Goal: Task Accomplishment & Management: Manage account settings

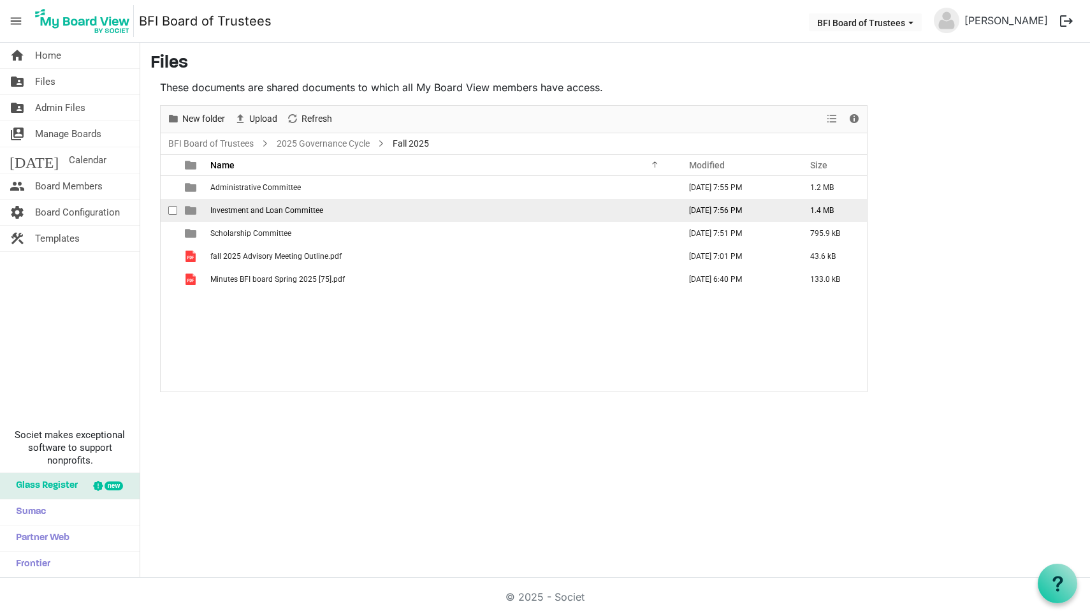
click at [280, 207] on span "Investment and Loan Committee" at bounding box center [266, 210] width 113 height 9
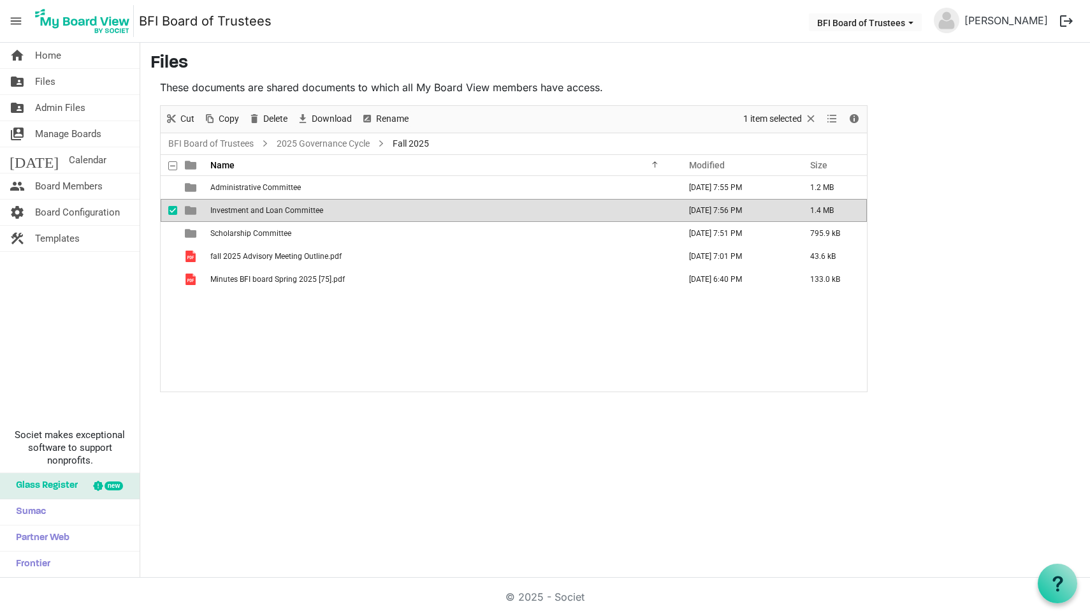
click at [280, 207] on span "Investment and Loan Committee" at bounding box center [266, 210] width 113 height 9
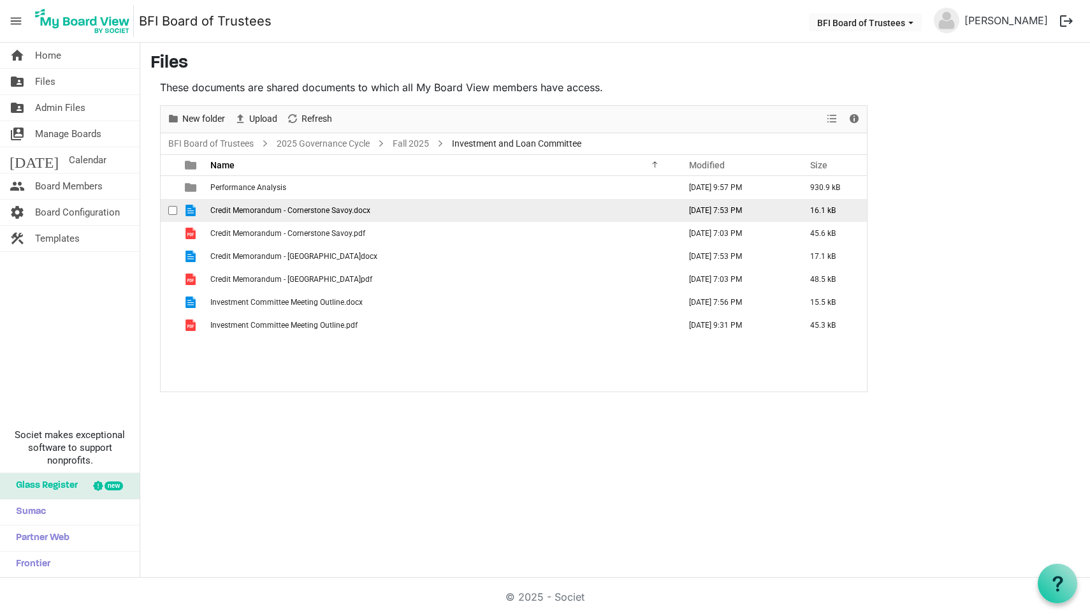
click at [249, 211] on span "Credit Memorandum - Cornerstone Savoy.docx" at bounding box center [290, 210] width 160 height 9
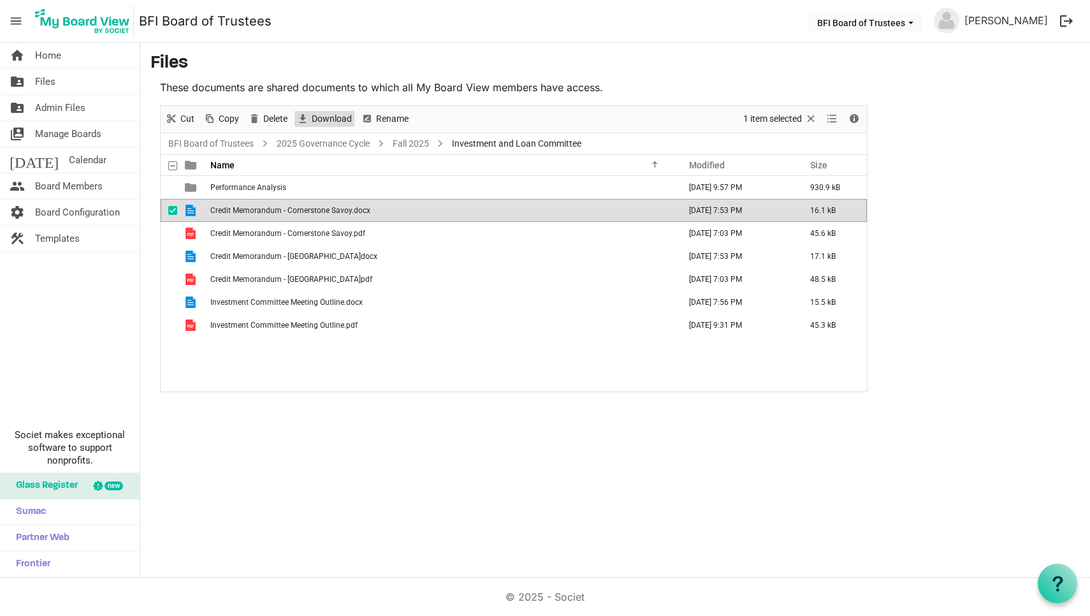
click at [331, 117] on span "Download" at bounding box center [331, 119] width 43 height 16
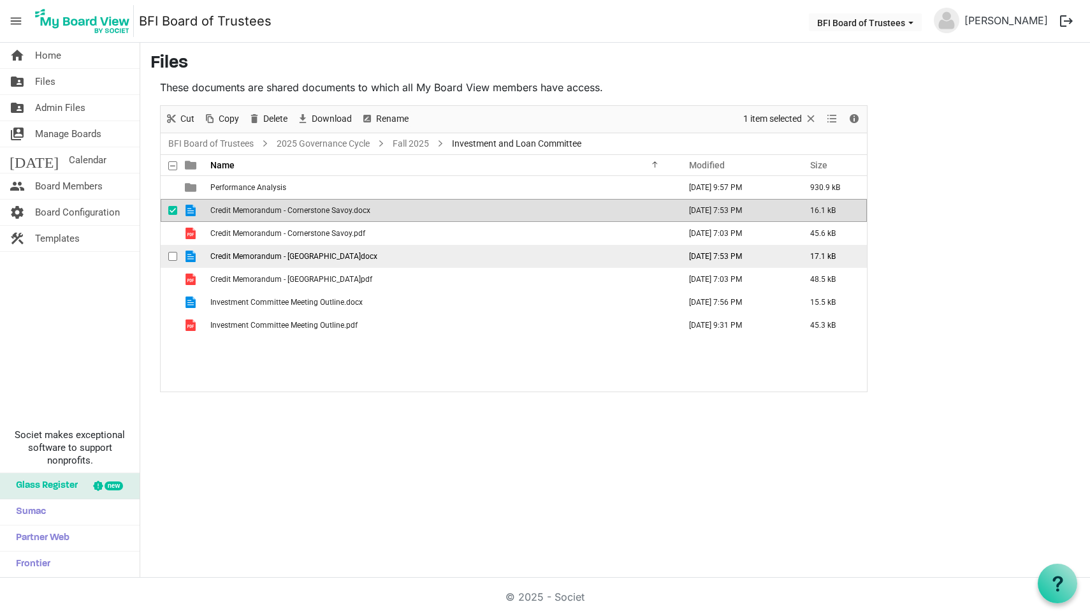
click at [173, 256] on span "checkbox" at bounding box center [172, 256] width 9 height 9
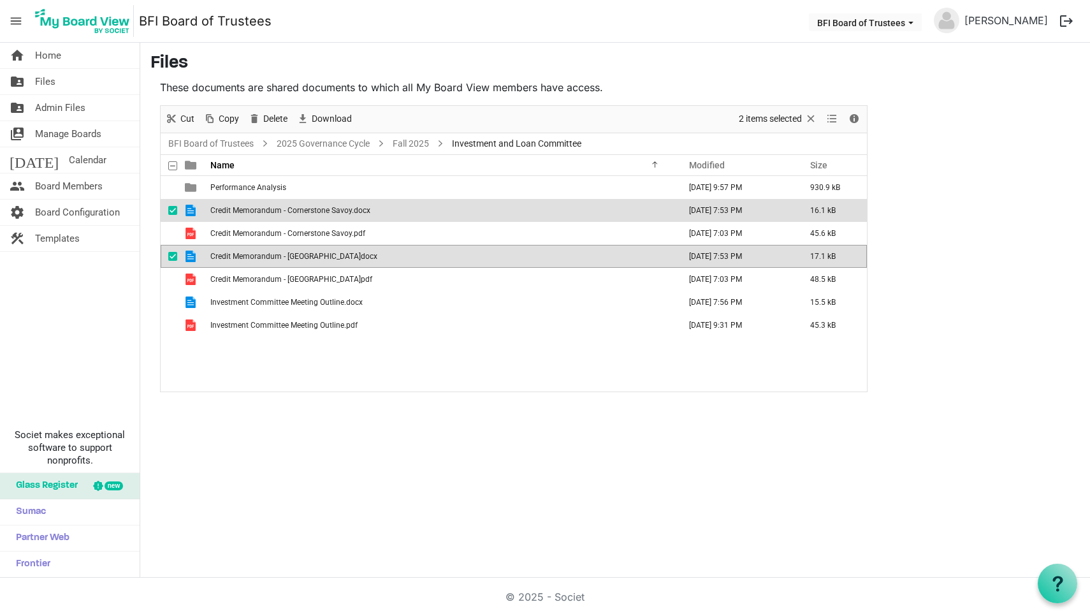
click at [171, 210] on span "checkbox" at bounding box center [172, 210] width 9 height 9
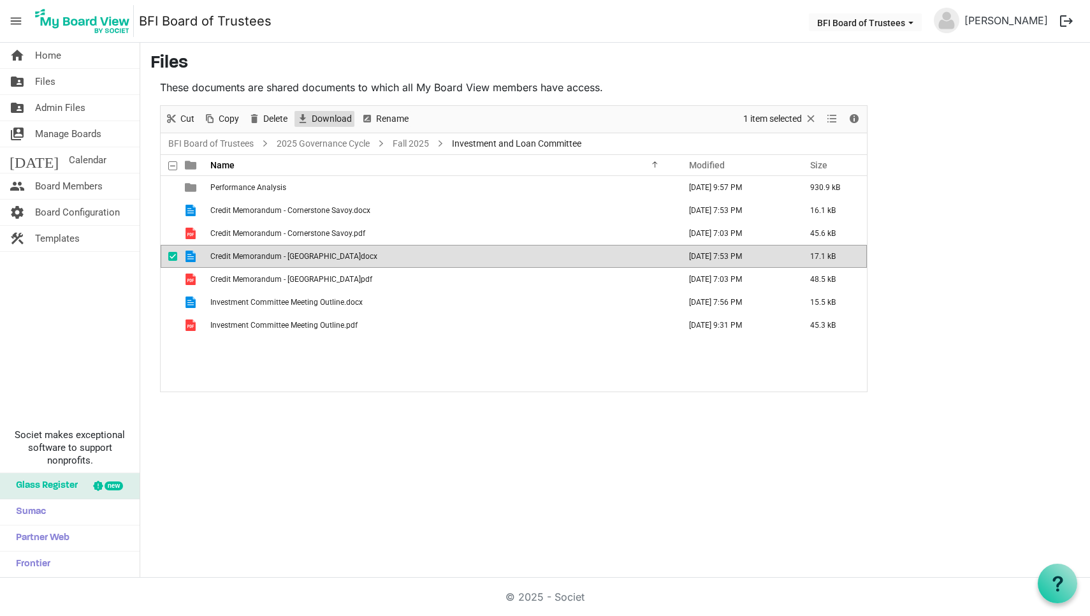
click at [328, 119] on span "Download" at bounding box center [331, 119] width 43 height 16
click at [172, 254] on span "checkbox" at bounding box center [172, 256] width 9 height 9
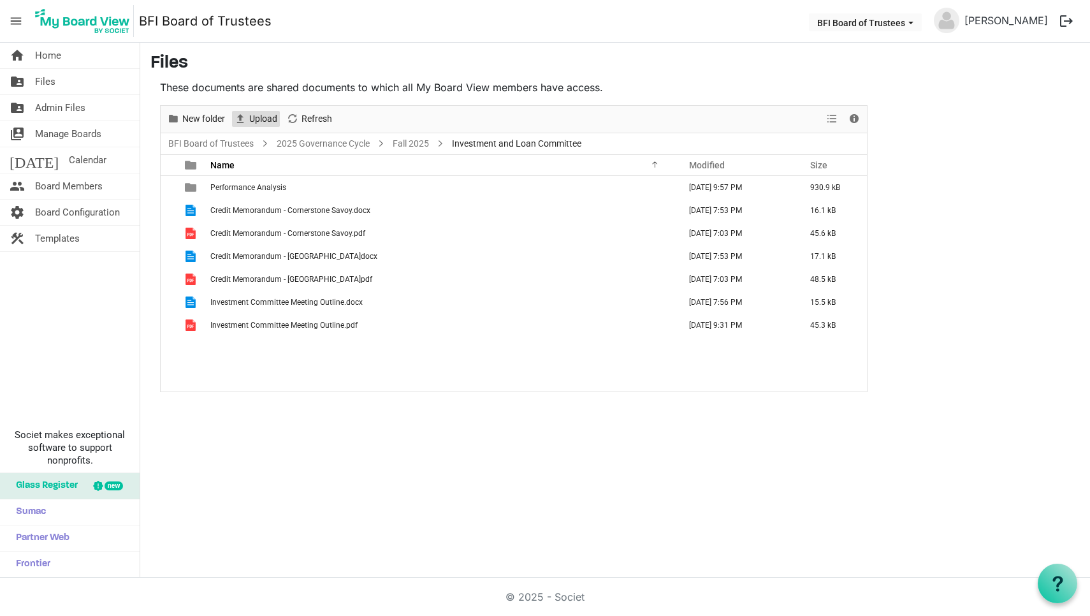
click at [259, 117] on span "Upload" at bounding box center [263, 119] width 31 height 16
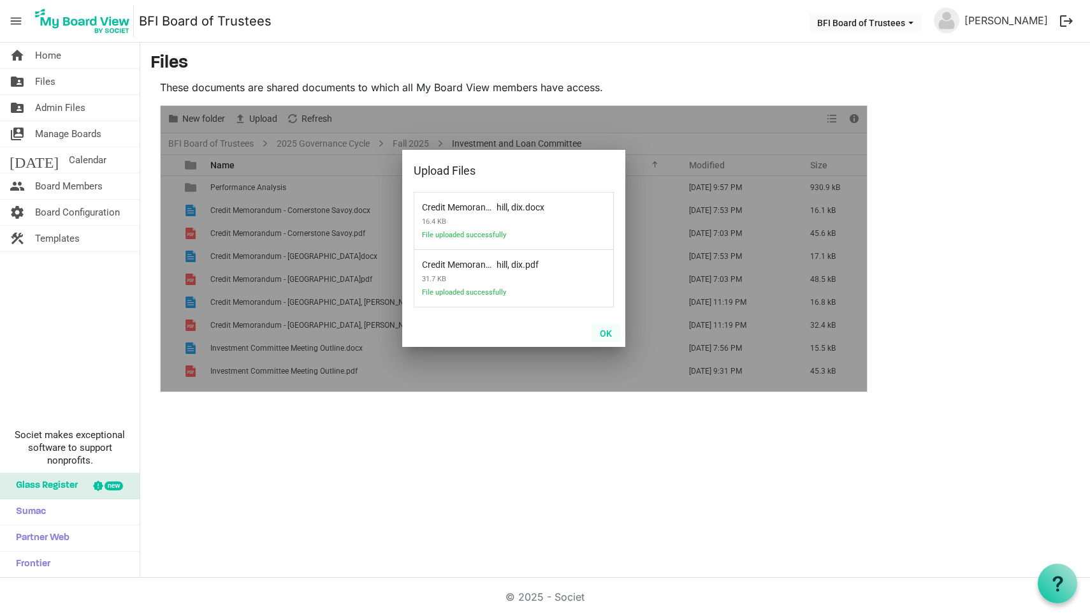
click at [606, 333] on button "OK" at bounding box center [606, 333] width 29 height 18
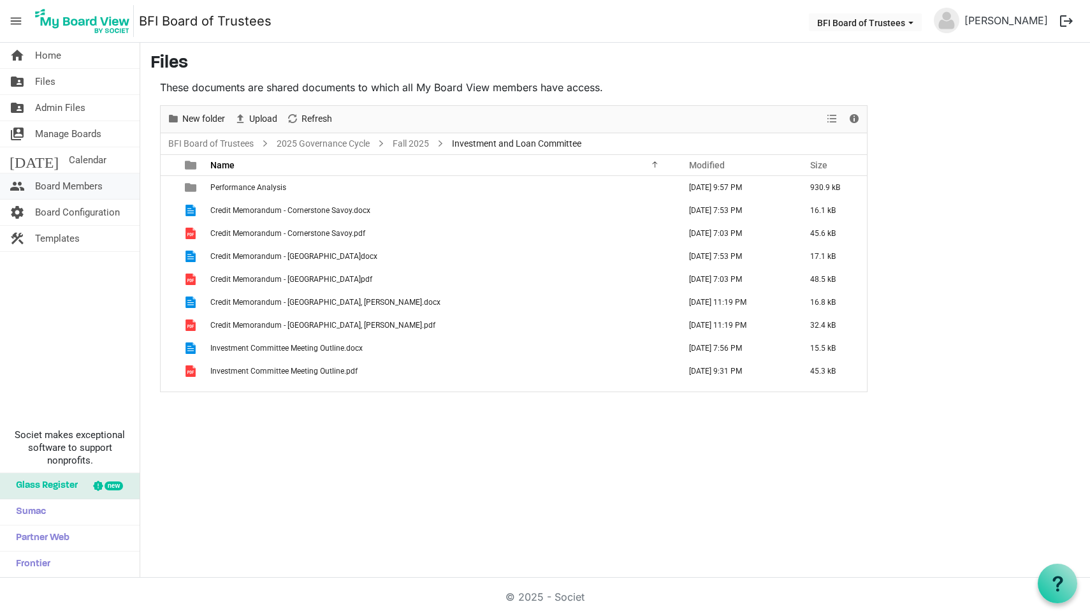
click at [57, 191] on span "Board Members" at bounding box center [69, 186] width 68 height 26
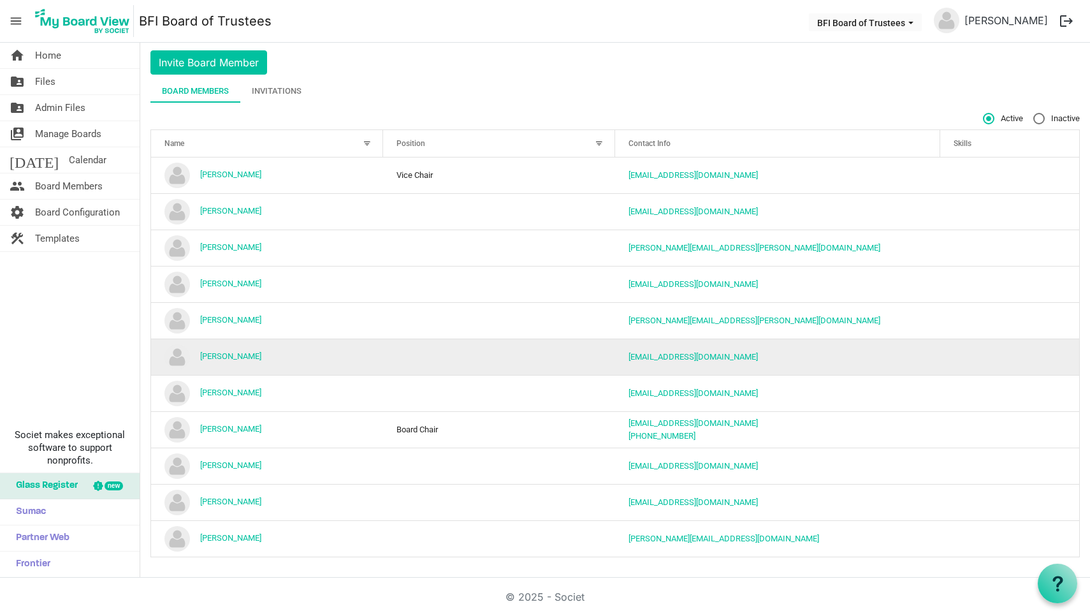
scroll to position [36, 0]
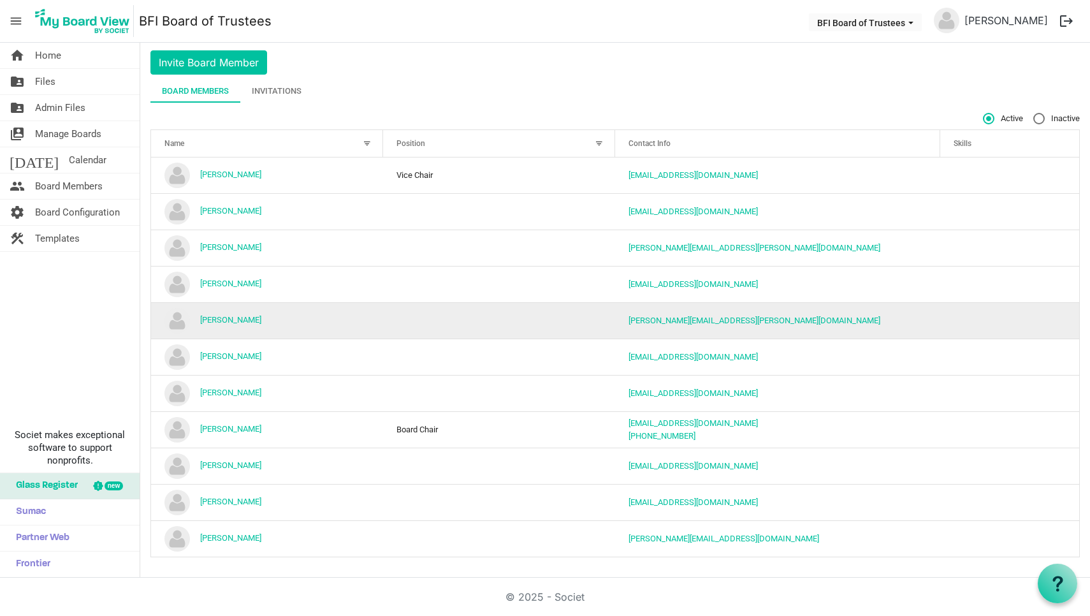
scroll to position [36, 0]
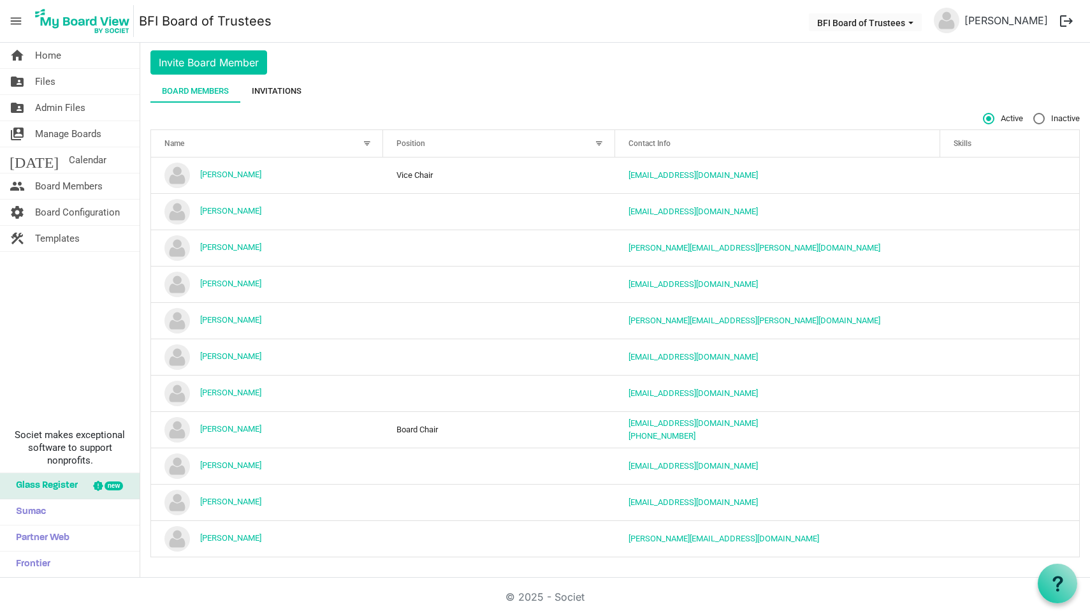
click at [278, 85] on div "Invitations" at bounding box center [277, 91] width 50 height 13
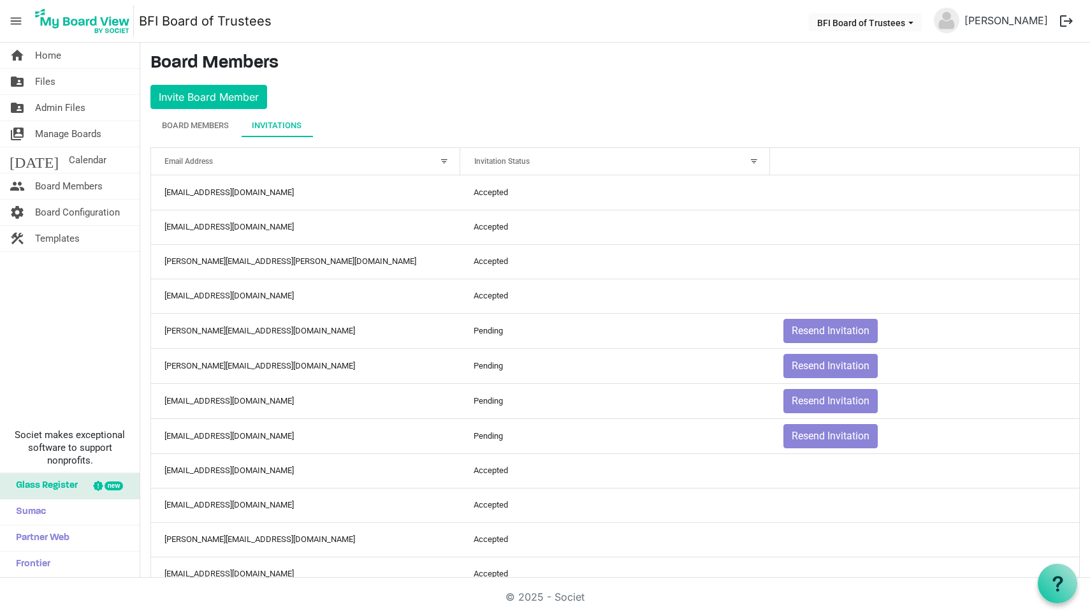
scroll to position [0, 0]
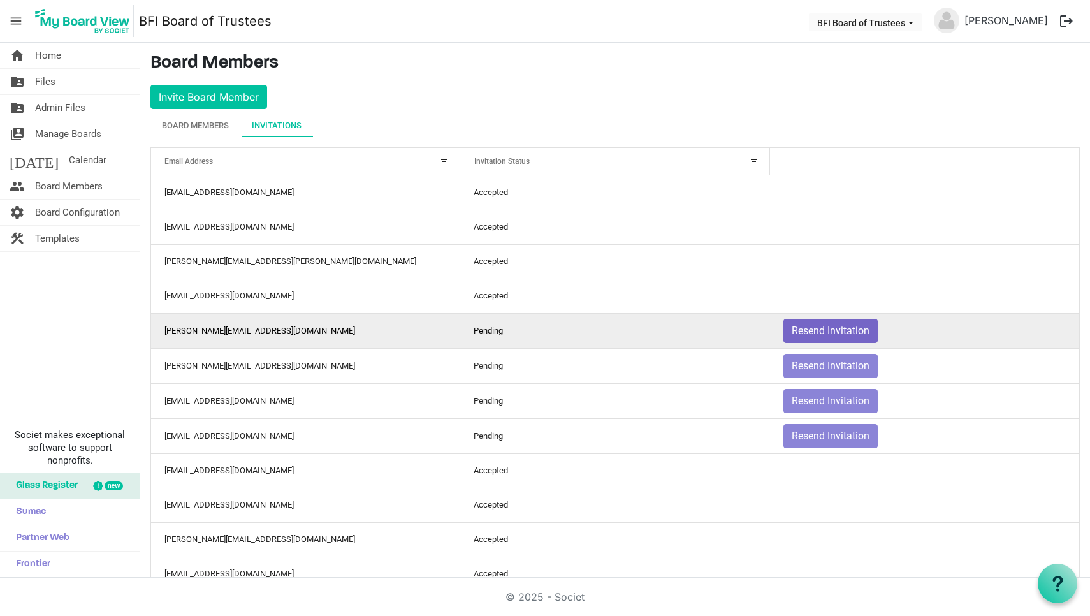
click at [820, 330] on button "Resend Invitation" at bounding box center [831, 331] width 94 height 24
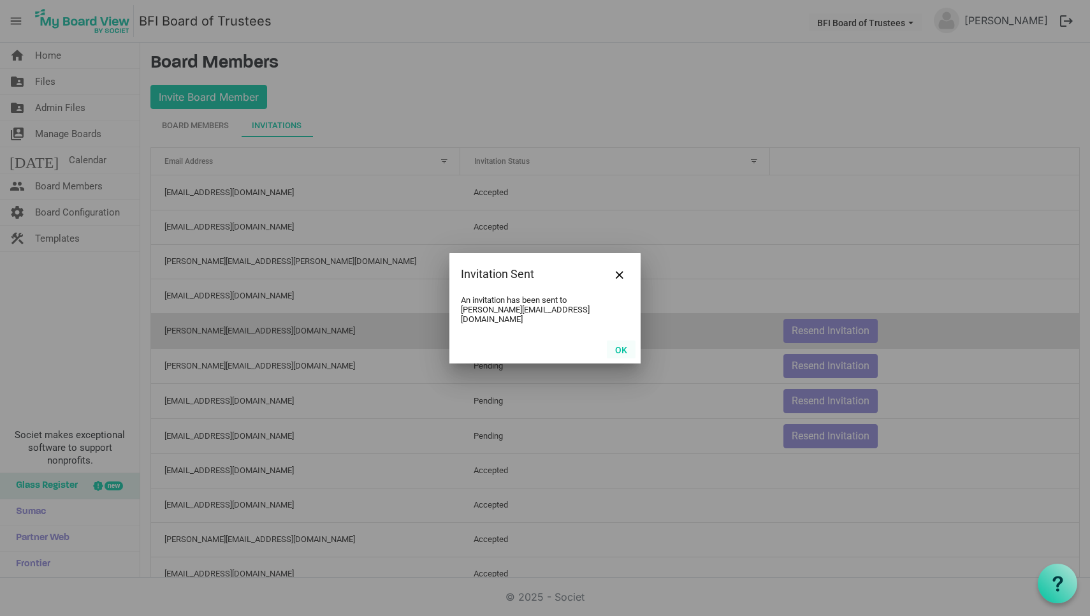
click at [619, 341] on button "OK" at bounding box center [621, 349] width 29 height 18
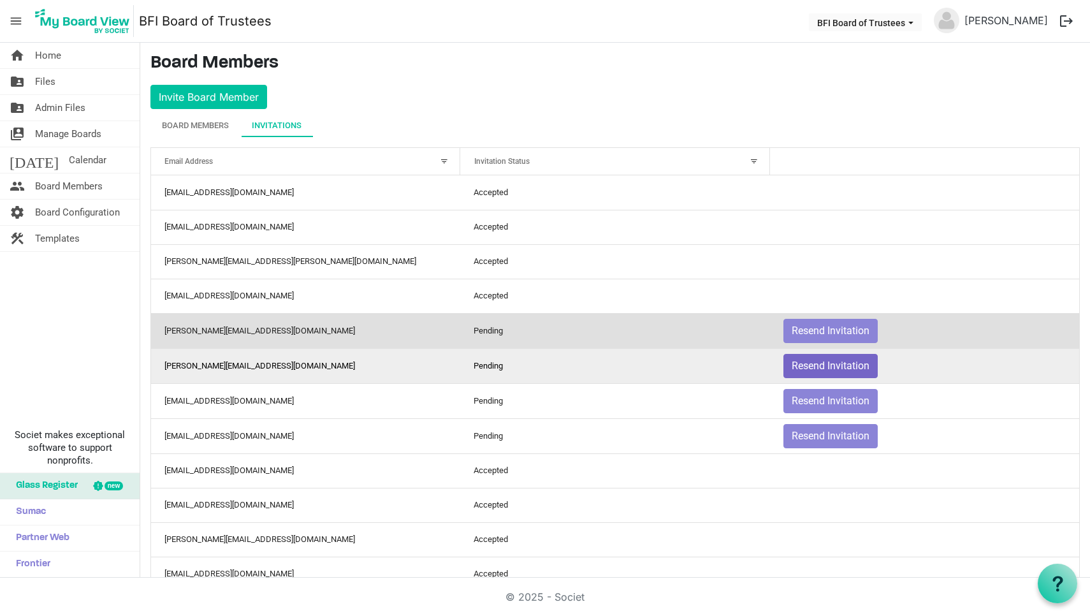
click at [825, 362] on button "Resend Invitation" at bounding box center [831, 366] width 94 height 24
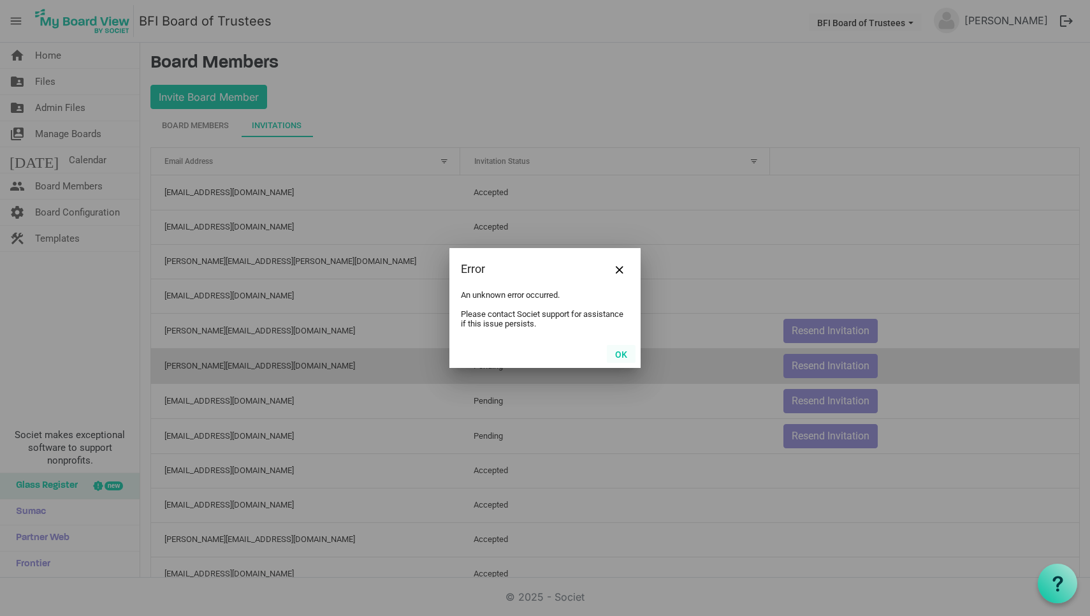
click at [621, 355] on button "OK" at bounding box center [621, 354] width 29 height 18
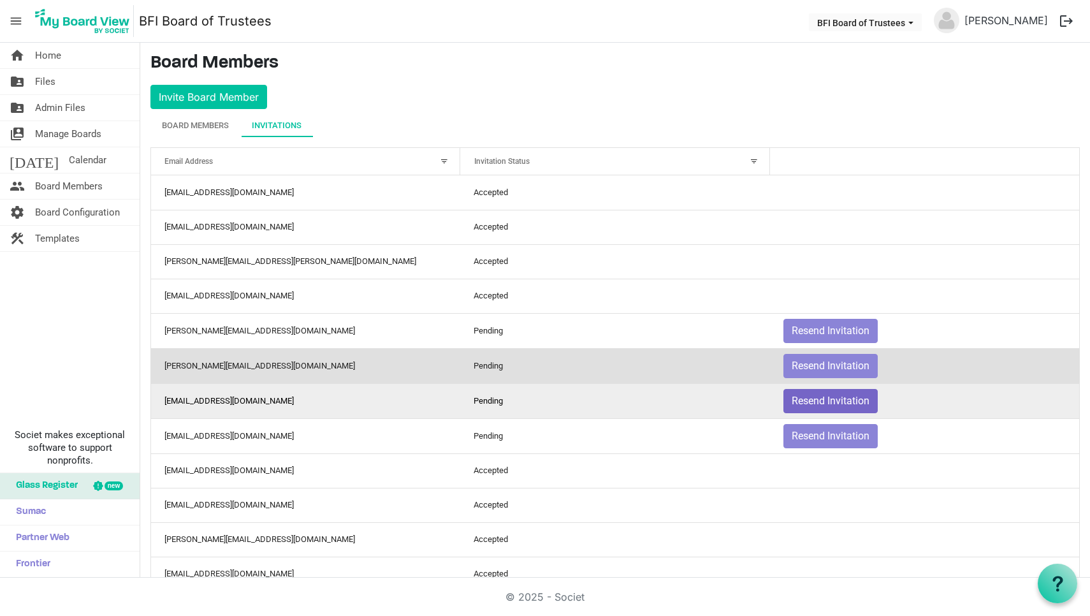
click at [824, 401] on button "Resend Invitation" at bounding box center [831, 401] width 94 height 24
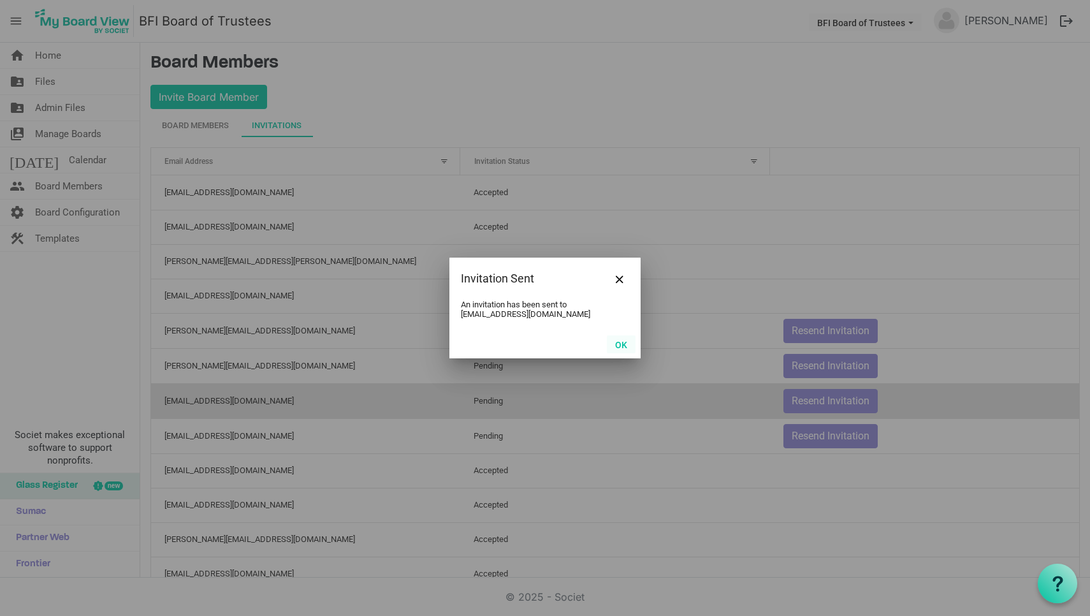
click at [621, 341] on button "OK" at bounding box center [621, 344] width 29 height 18
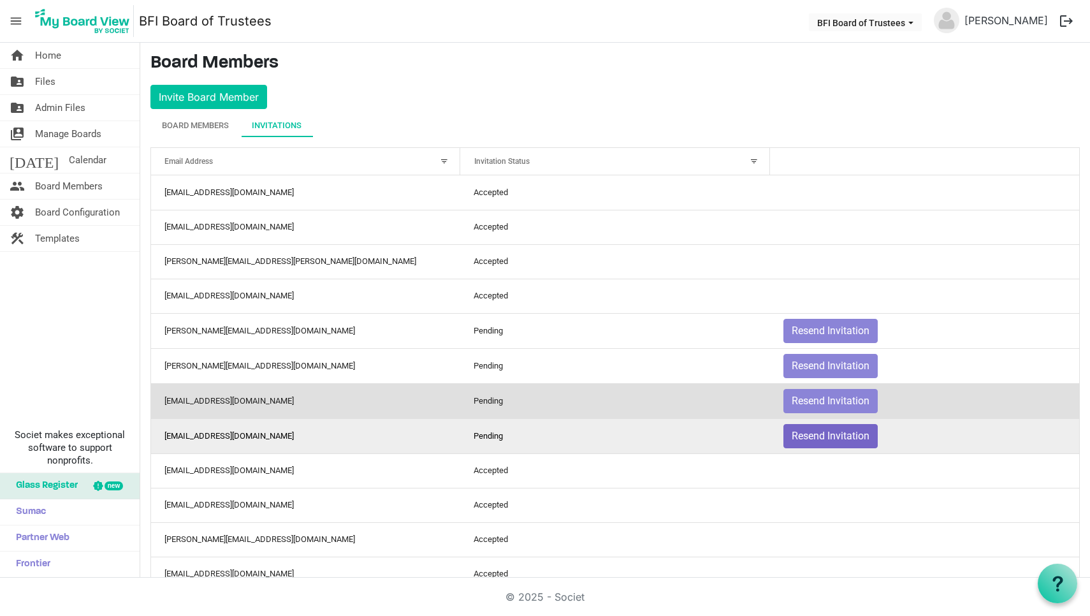
click at [831, 434] on button "Resend Invitation" at bounding box center [831, 436] width 94 height 24
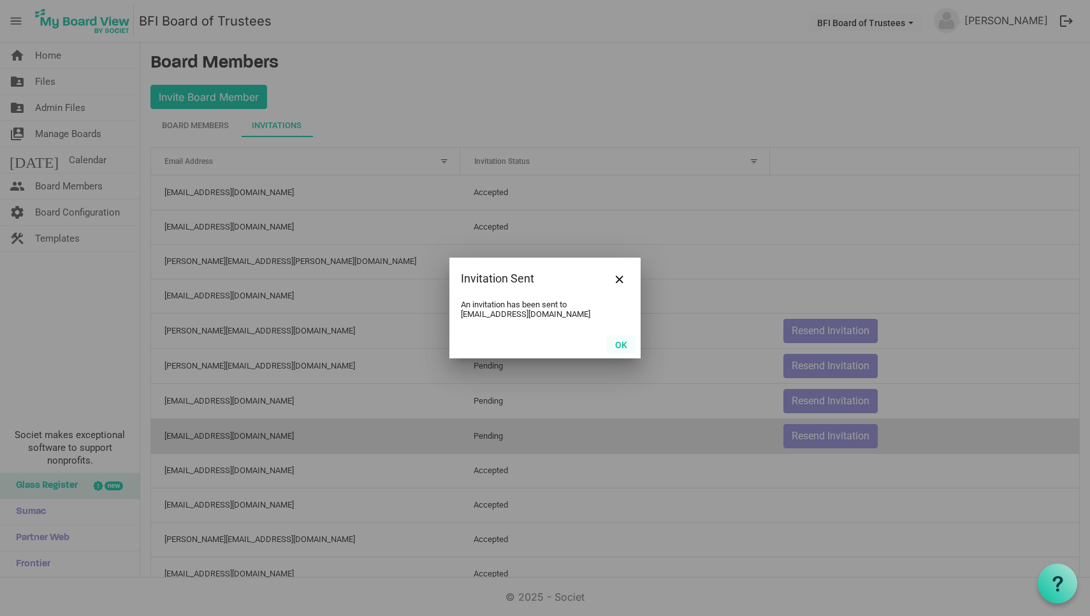
click at [617, 342] on button "OK" at bounding box center [621, 344] width 29 height 18
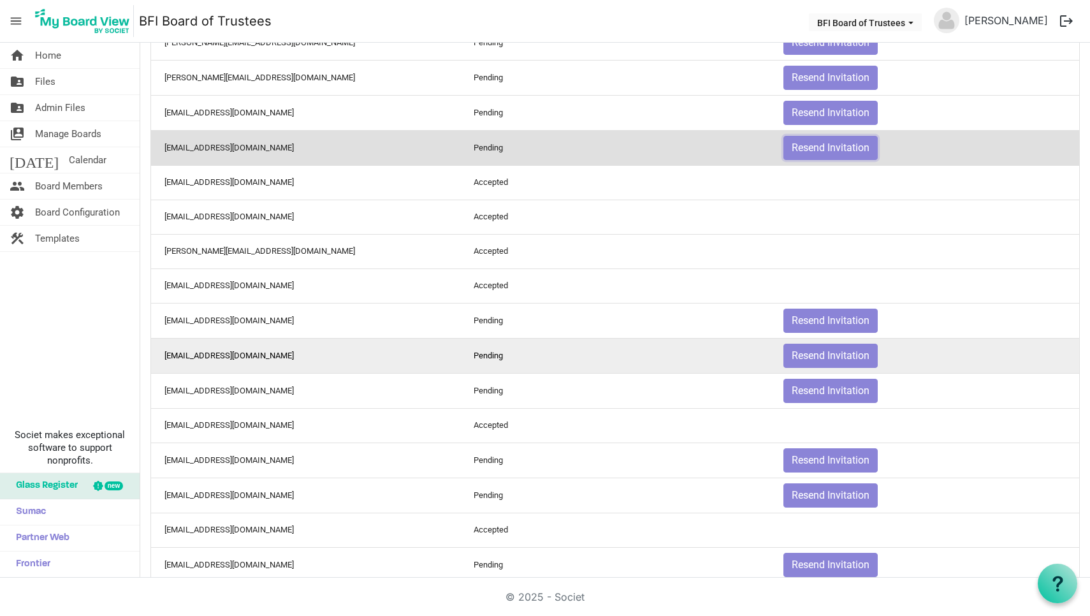
scroll to position [289, 0]
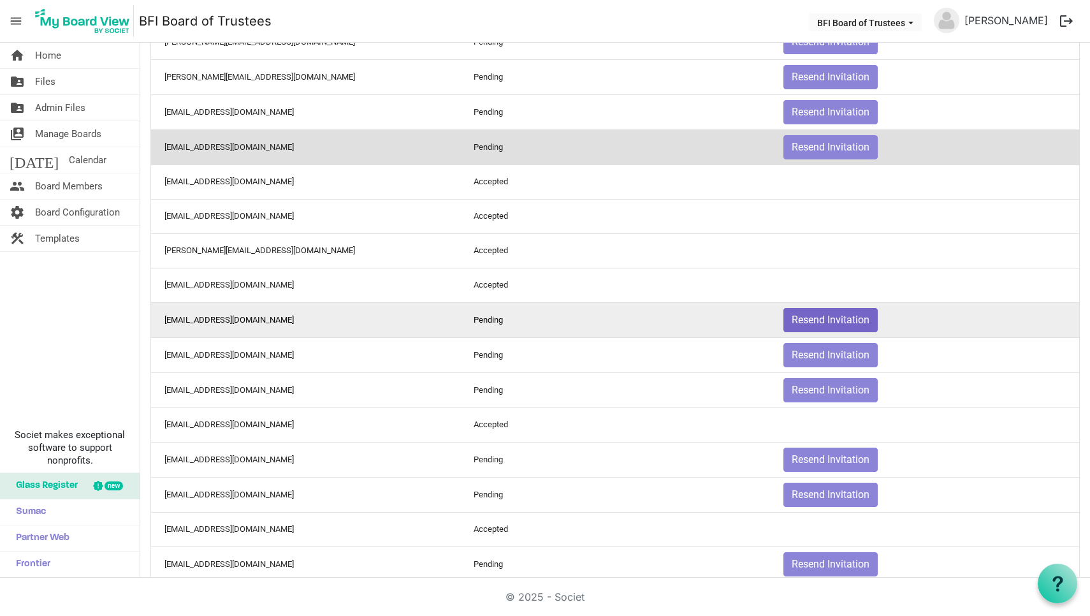
click at [832, 320] on button "Resend Invitation" at bounding box center [831, 320] width 94 height 24
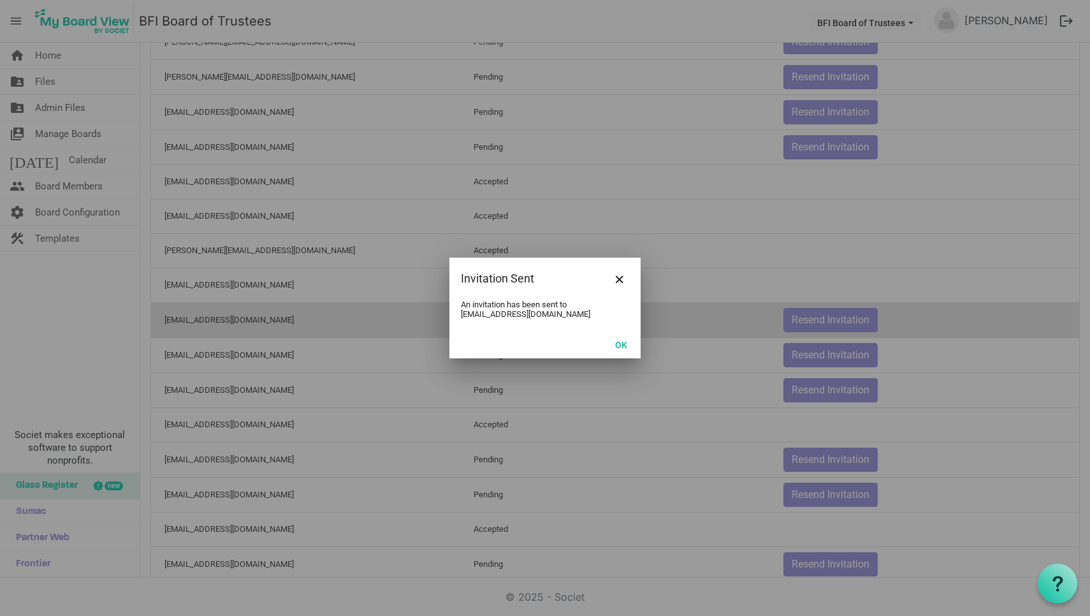
click at [829, 320] on div at bounding box center [545, 308] width 1090 height 616
click at [616, 341] on button "OK" at bounding box center [621, 344] width 29 height 18
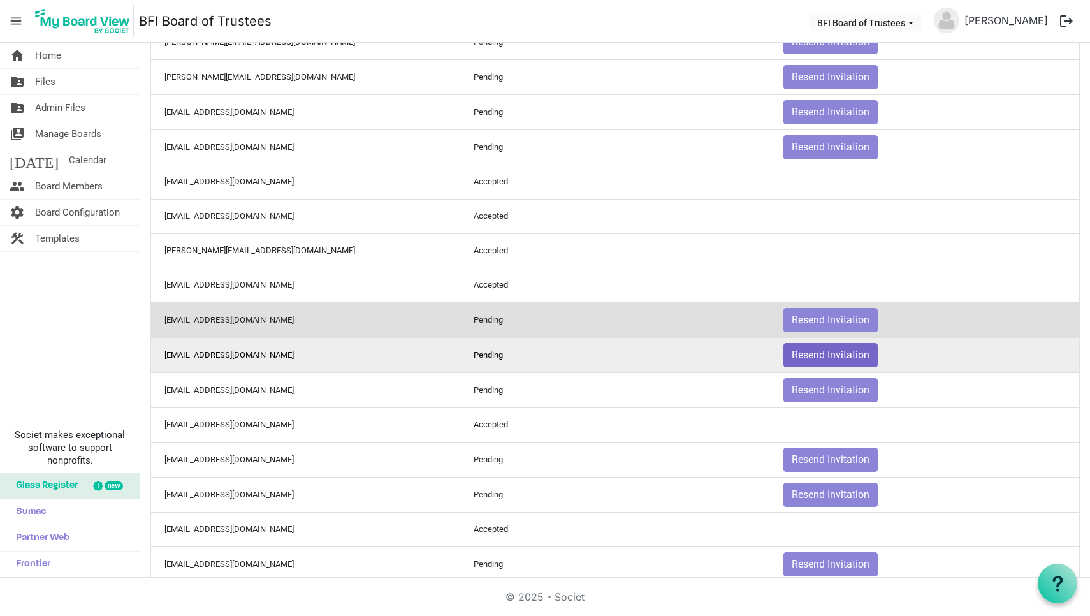
click at [818, 351] on button "Resend Invitation" at bounding box center [831, 355] width 94 height 24
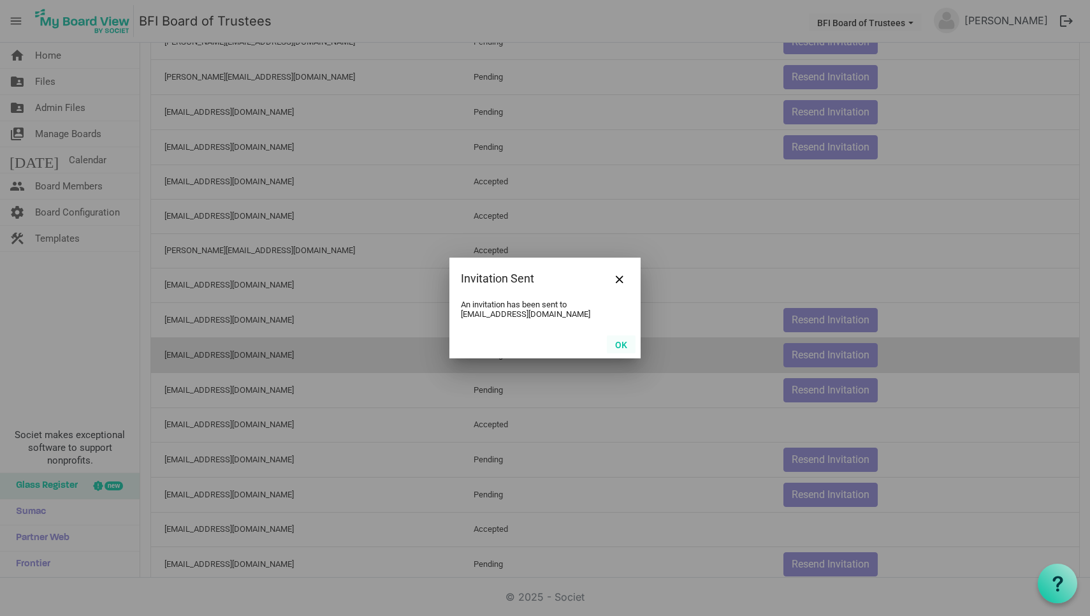
click at [622, 347] on button "OK" at bounding box center [621, 344] width 29 height 18
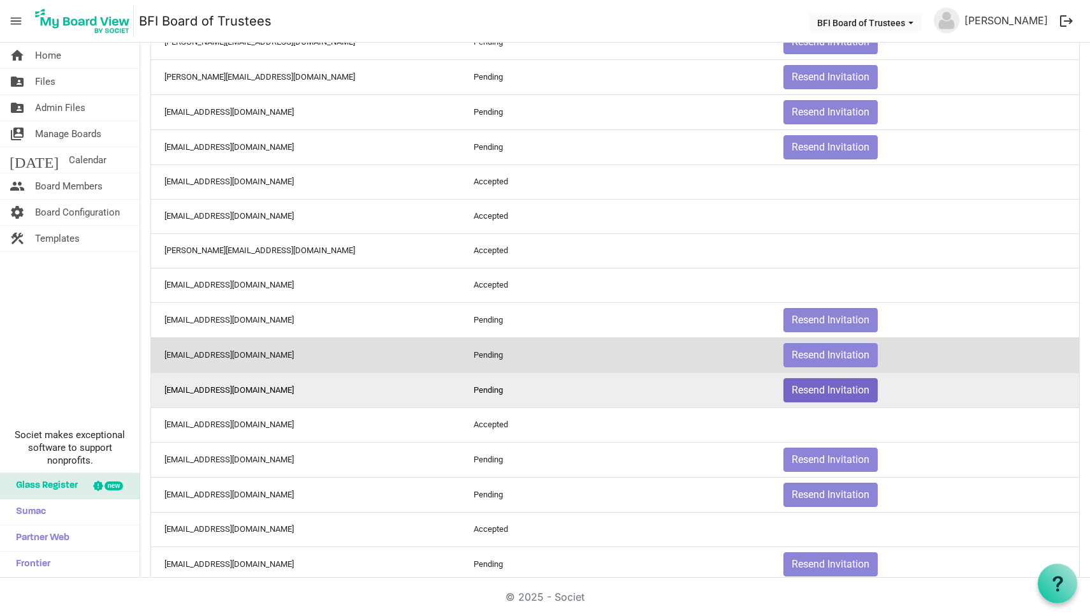
click at [832, 390] on button "Resend Invitation" at bounding box center [831, 390] width 94 height 24
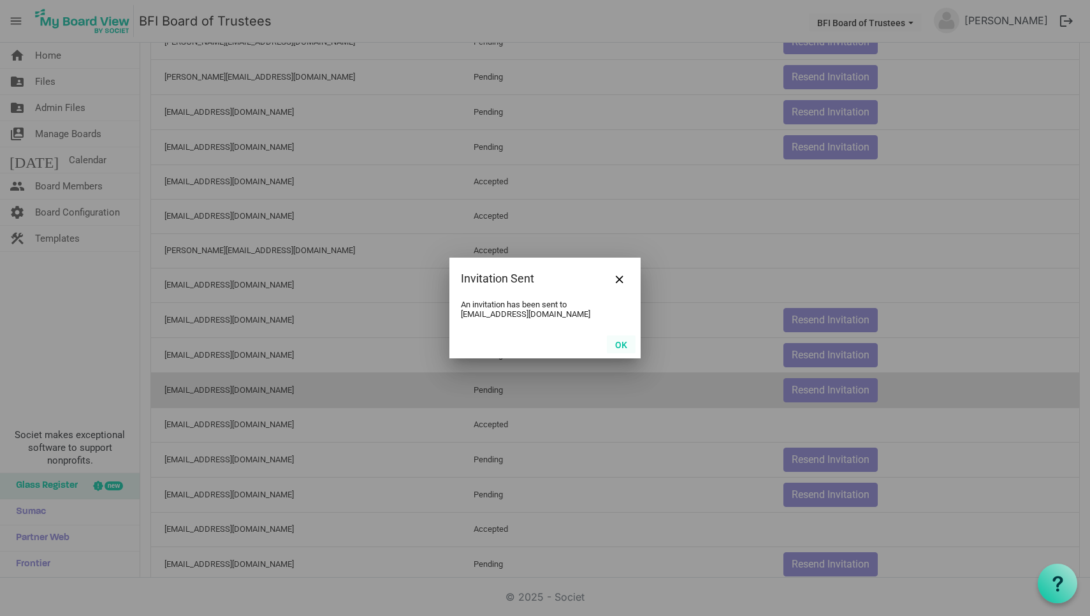
click at [619, 344] on button "OK" at bounding box center [621, 344] width 29 height 18
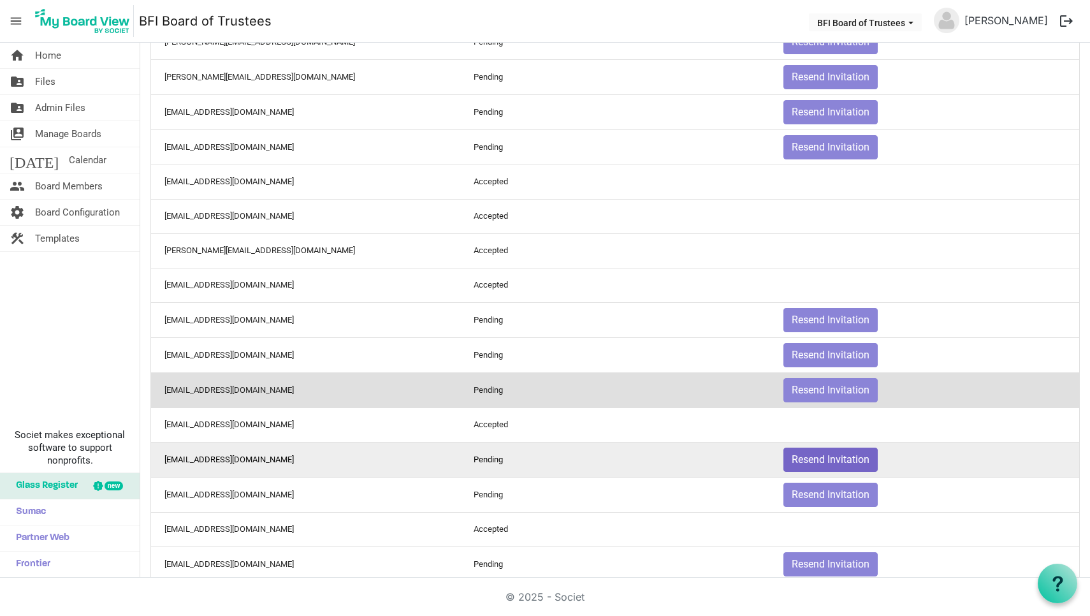
click at [829, 464] on button "Resend Invitation" at bounding box center [831, 460] width 94 height 24
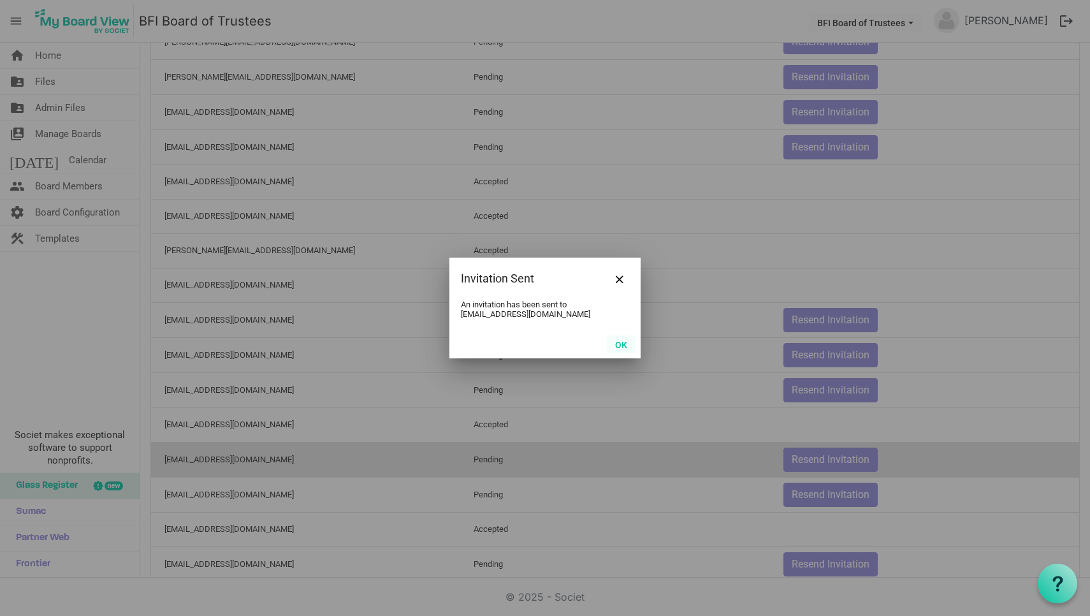
click at [618, 348] on button "OK" at bounding box center [621, 344] width 29 height 18
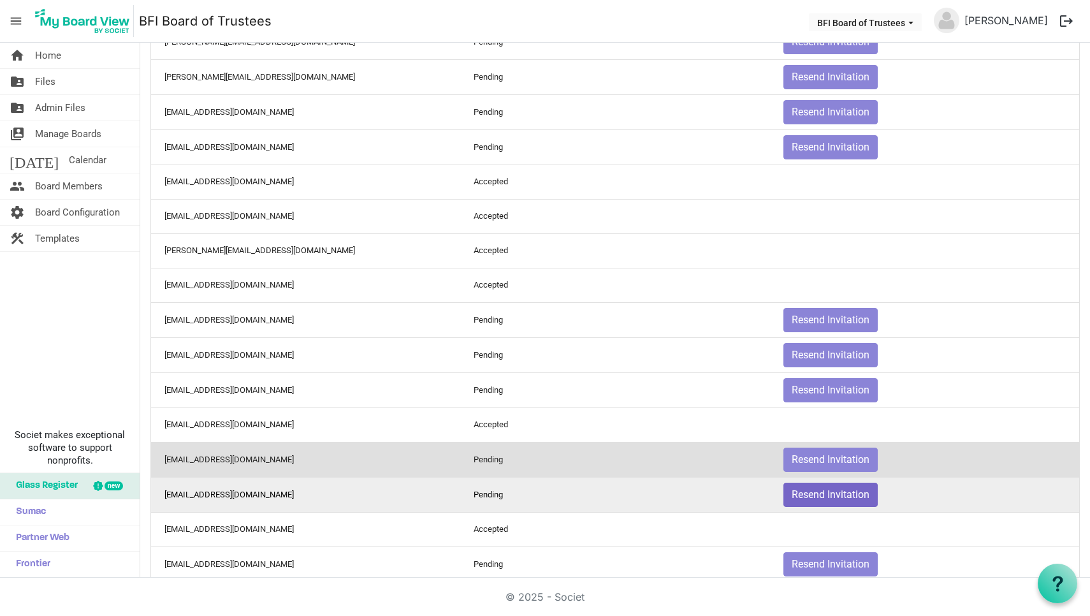
click at [807, 493] on button "Resend Invitation" at bounding box center [831, 495] width 94 height 24
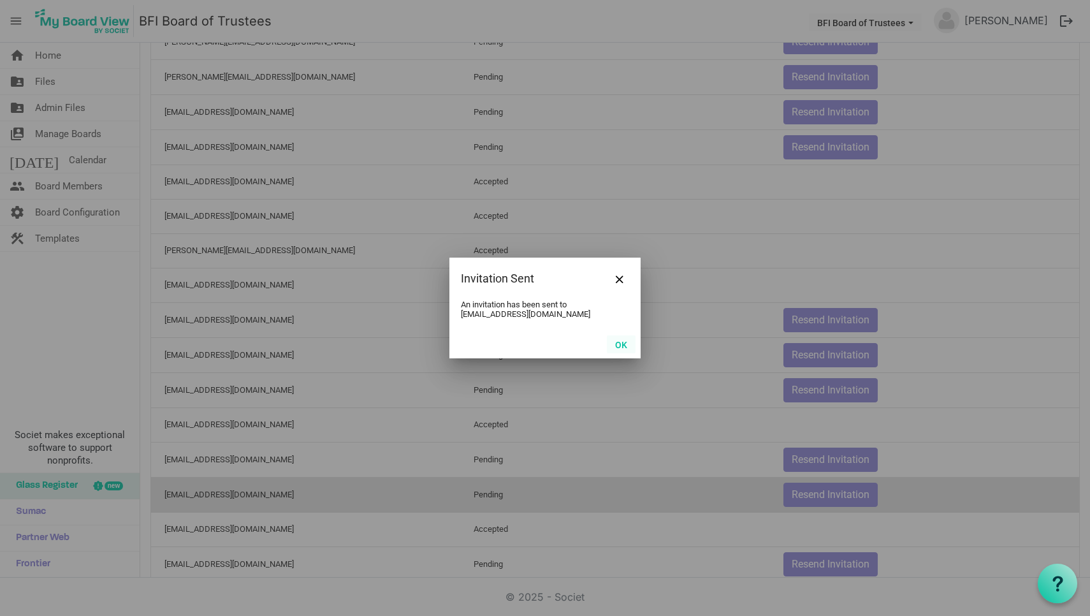
click at [620, 347] on button "OK" at bounding box center [621, 344] width 29 height 18
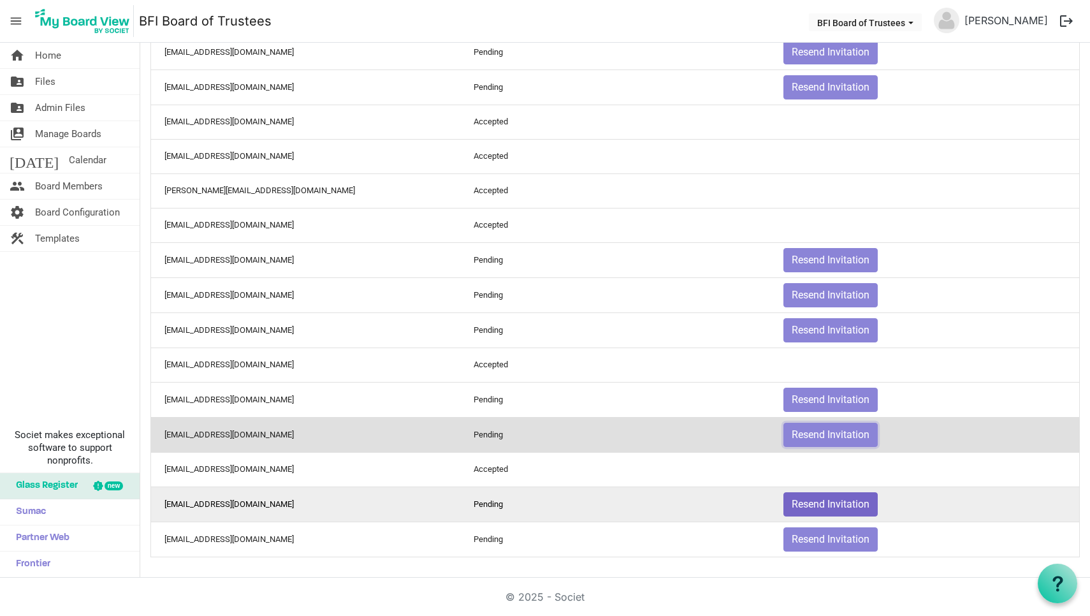
scroll to position [352, 0]
click at [829, 505] on button "Resend Invitation" at bounding box center [831, 504] width 94 height 24
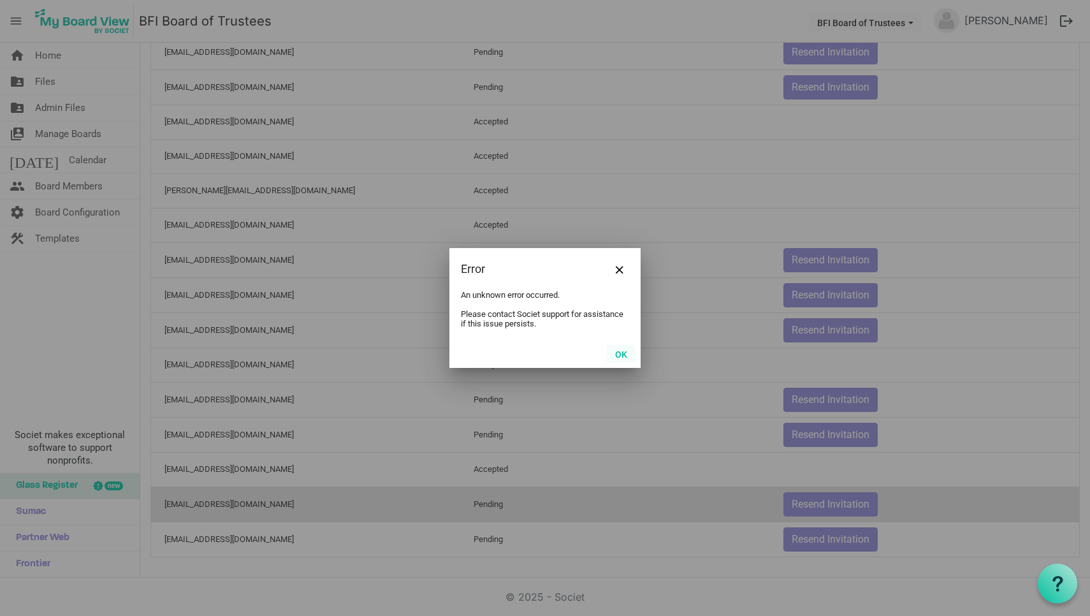
click at [625, 353] on button "OK" at bounding box center [621, 354] width 29 height 18
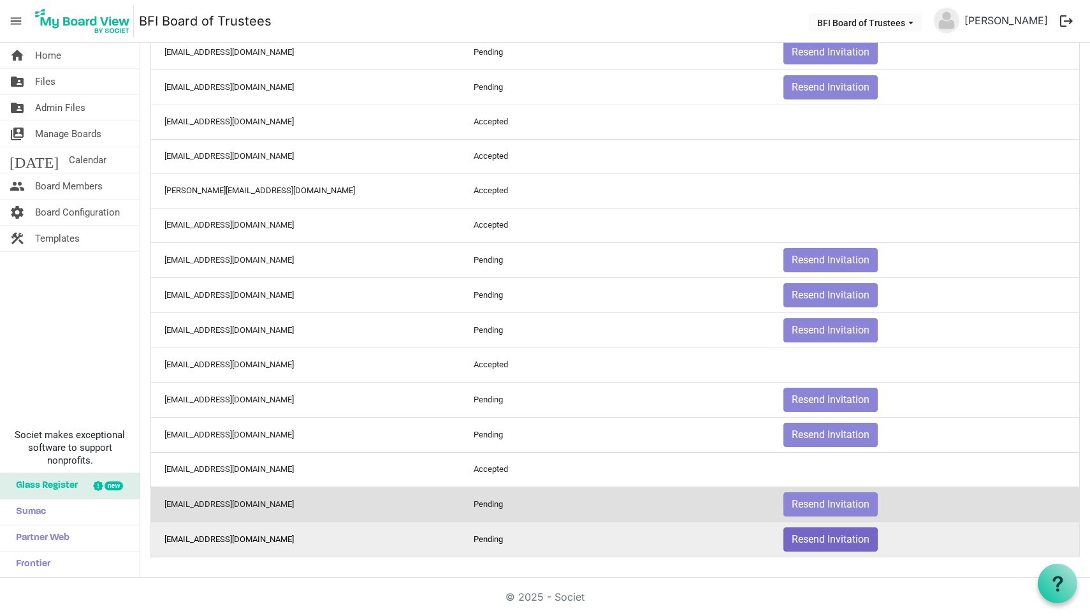
click at [820, 538] on button "Resend Invitation" at bounding box center [831, 539] width 94 height 24
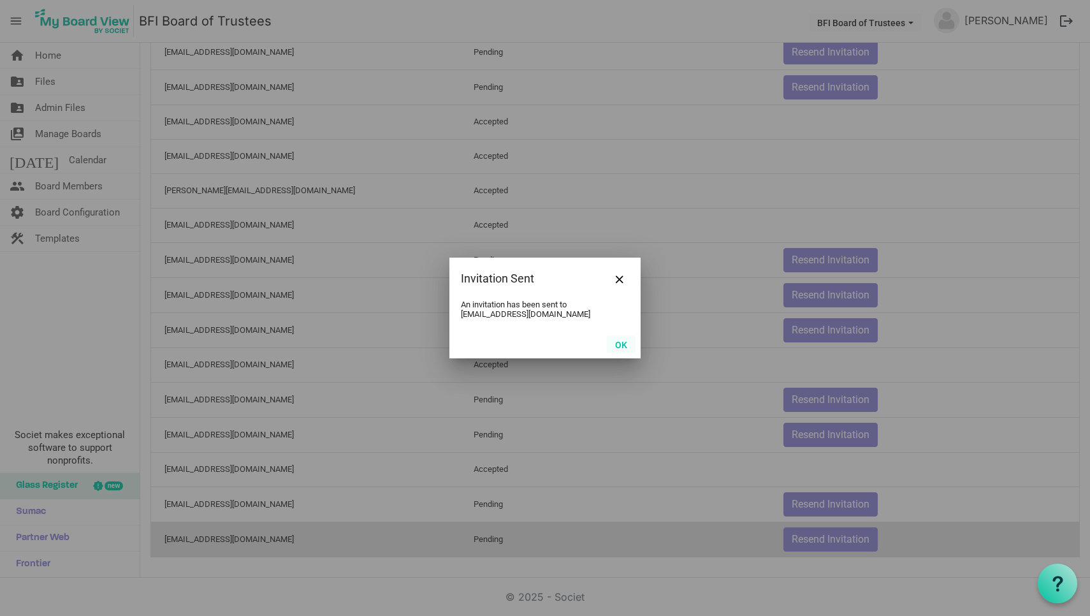
click at [622, 340] on button "OK" at bounding box center [621, 344] width 29 height 18
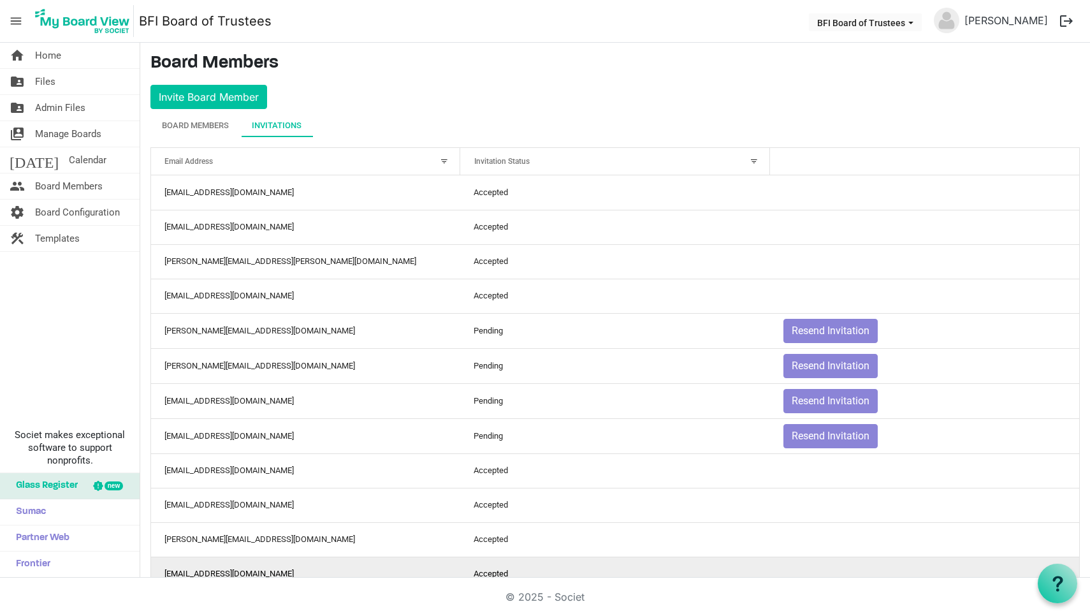
scroll to position [0, 0]
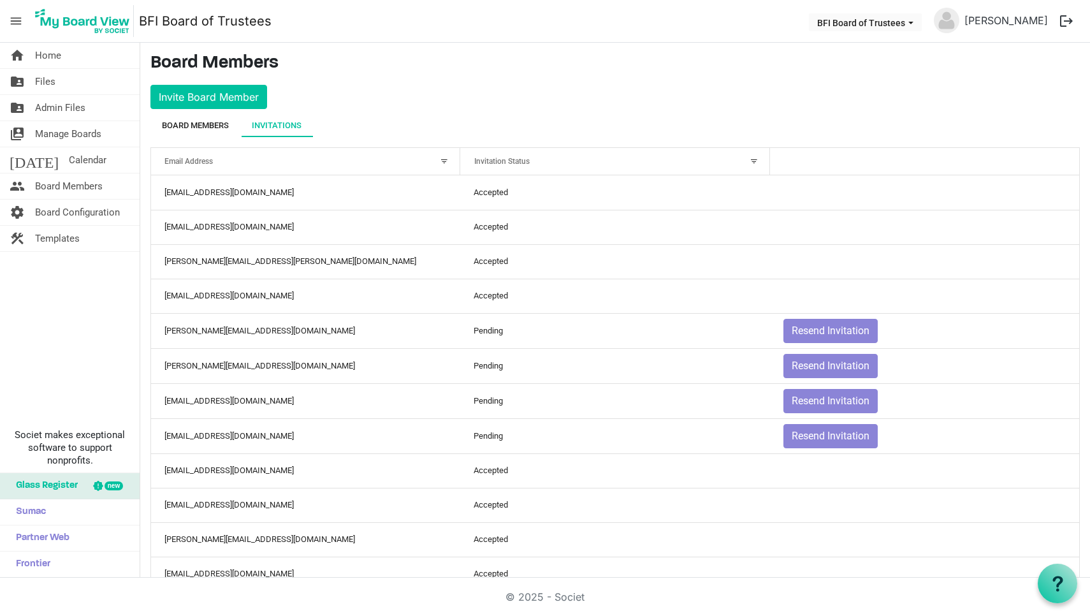
click at [195, 125] on div "Board Members" at bounding box center [195, 125] width 67 height 13
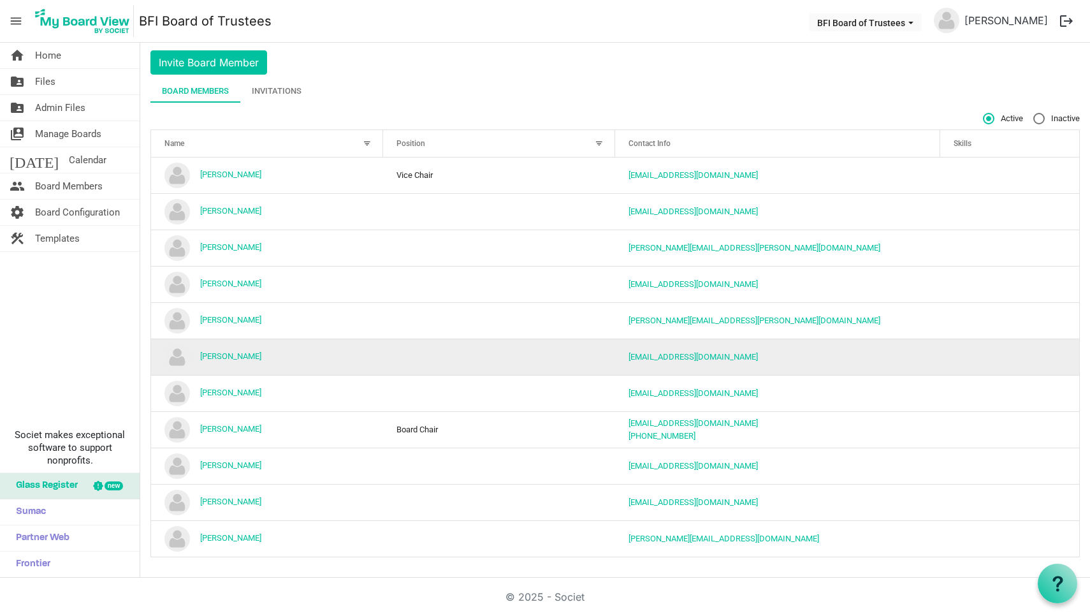
scroll to position [36, 0]
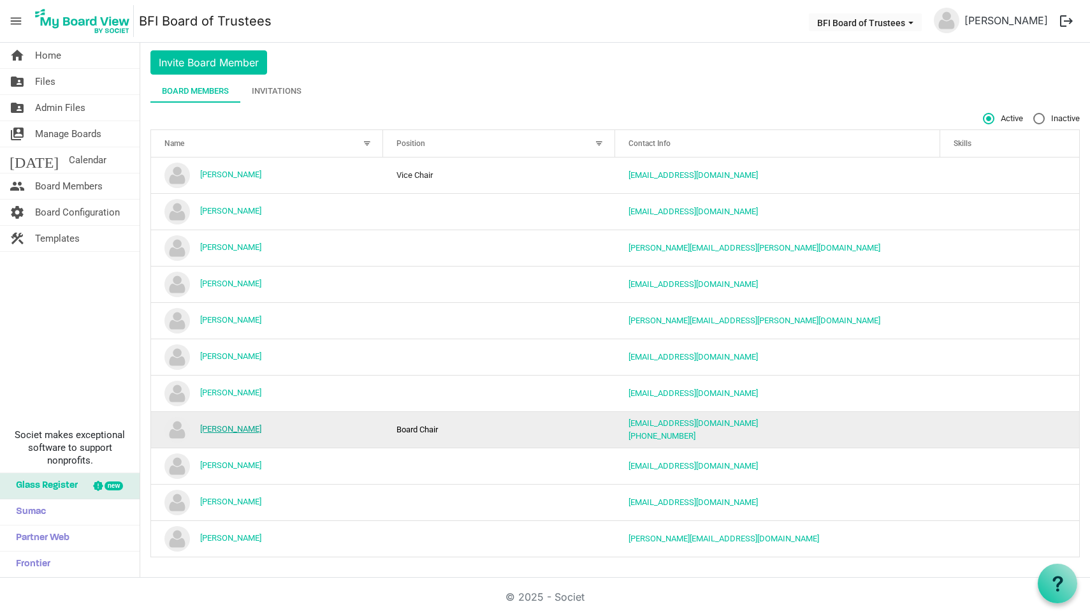
click at [231, 429] on link "[PERSON_NAME]" at bounding box center [230, 429] width 61 height 10
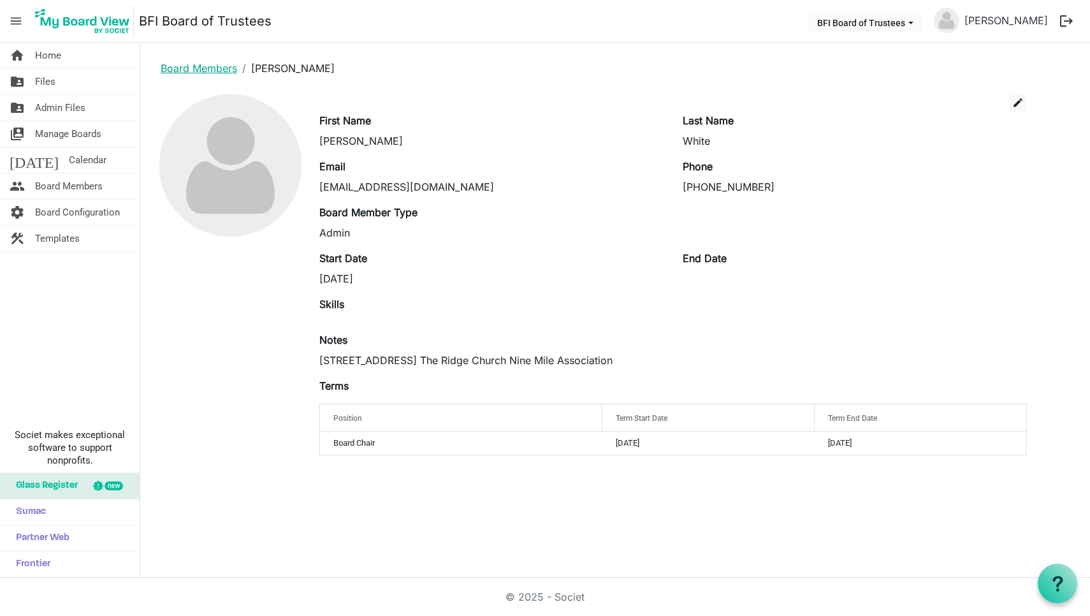
click at [206, 68] on link "Board Members" at bounding box center [199, 68] width 77 height 13
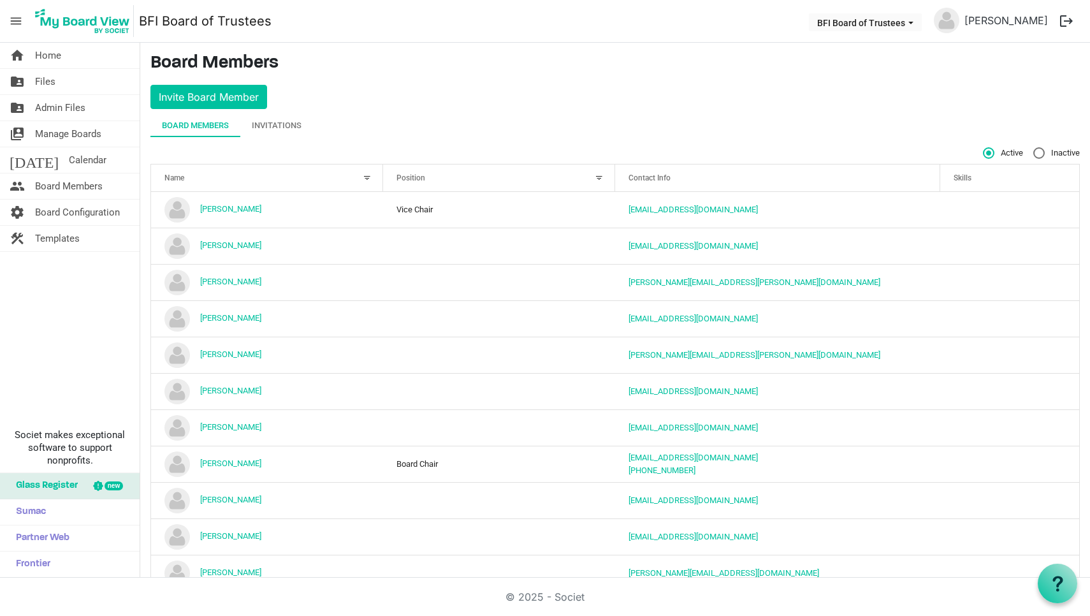
click at [188, 123] on div "Board Members" at bounding box center [195, 125] width 67 height 13
